Goal: Find specific page/section: Find specific page/section

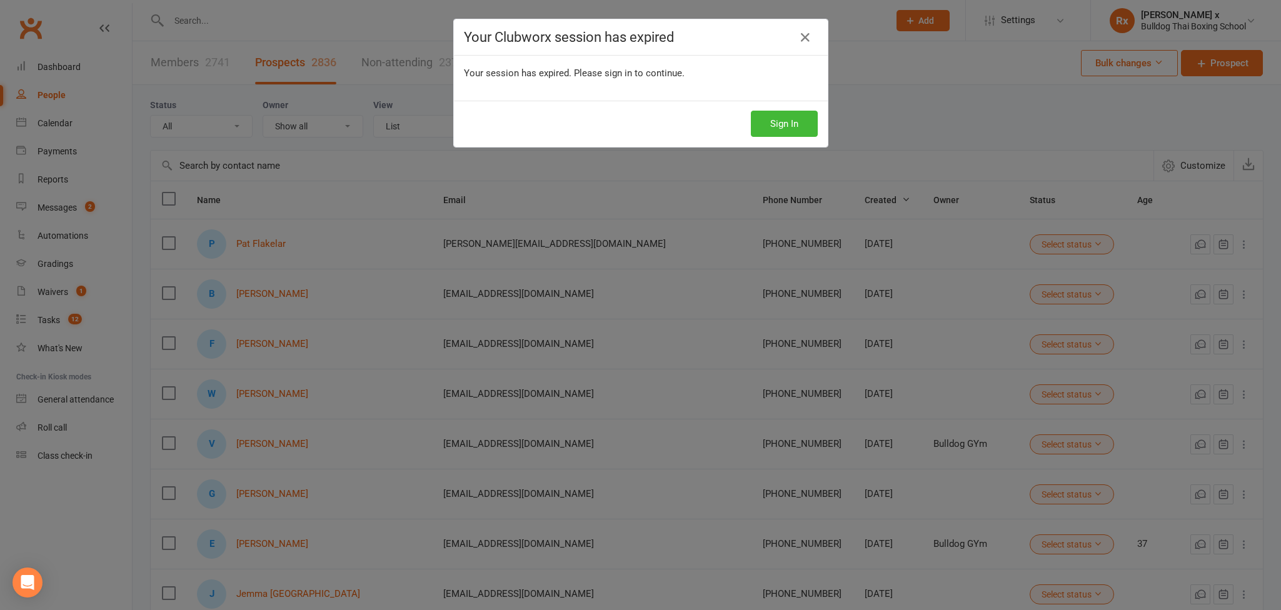
select select "100"
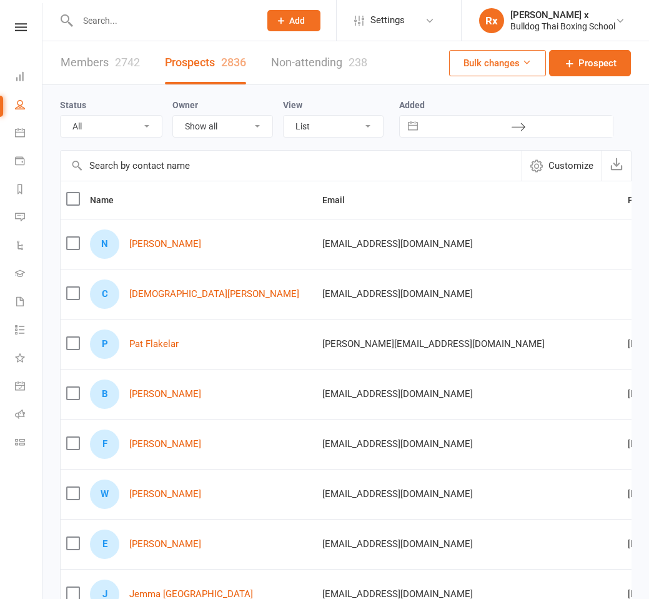
select select "100"
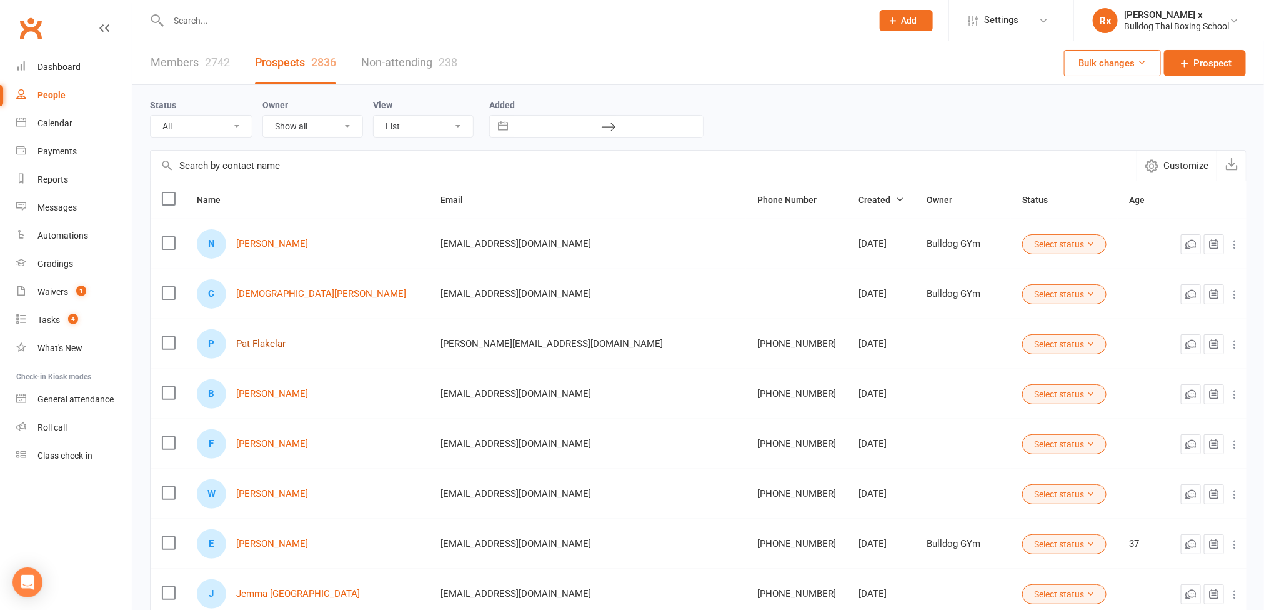
click at [274, 347] on link "Pat Flakelar" at bounding box center [260, 344] width 49 height 11
